Goal: Navigation & Orientation: Find specific page/section

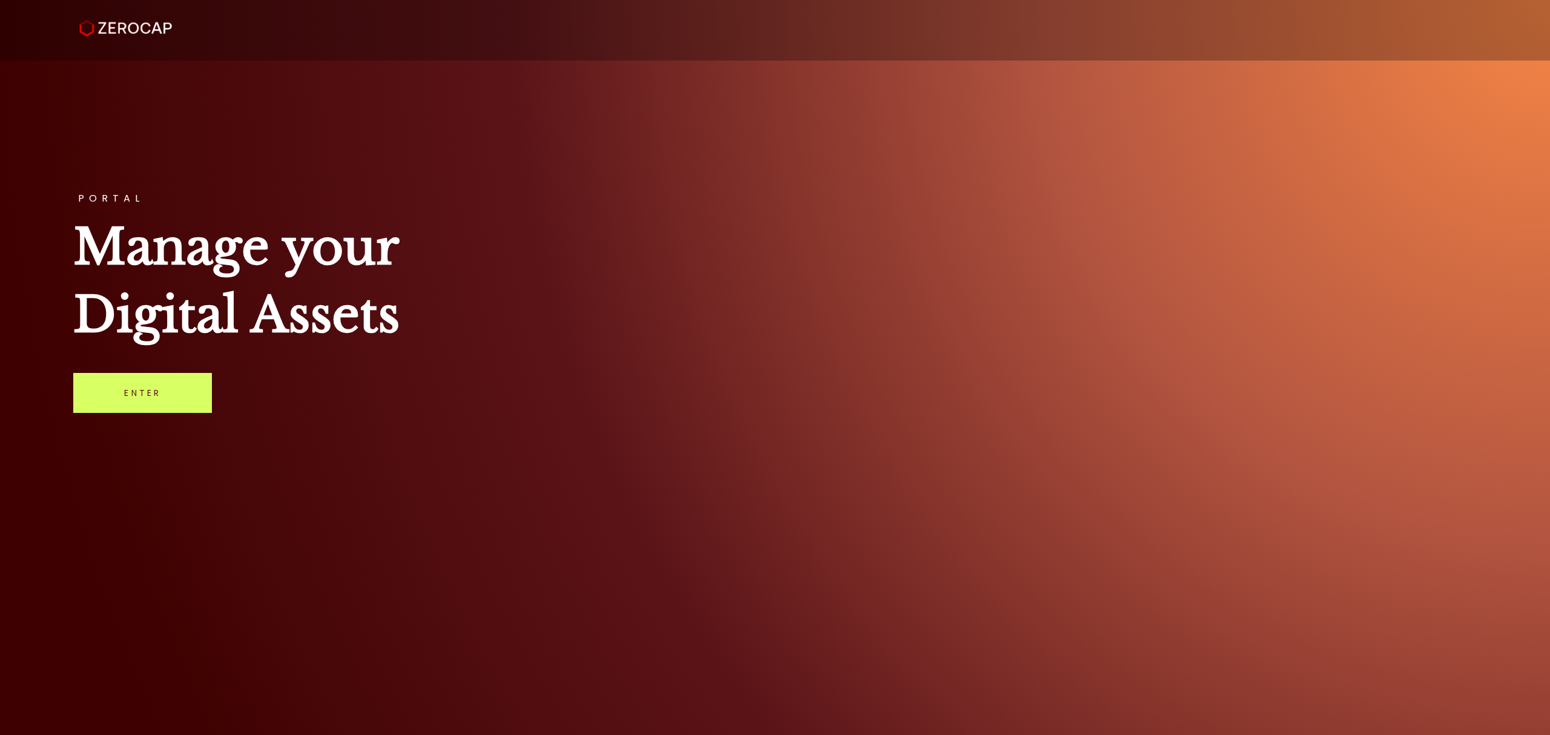
click at [644, 124] on div "PORTAL Manage your Digital Assets Enter" at bounding box center [775, 367] width 1550 height 735
click at [173, 373] on link "Enter" at bounding box center [142, 393] width 139 height 40
